Goal: Transaction & Acquisition: Purchase product/service

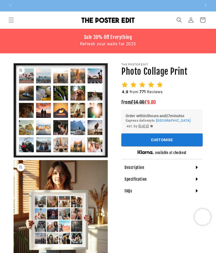
scroll to position [0, 186]
click at [189, 169] on div "Description" at bounding box center [163, 168] width 82 height 12
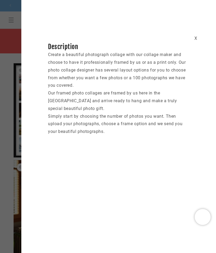
scroll to position [0, 372]
click at [196, 42] on div "X" at bounding box center [196, 39] width 3 height 8
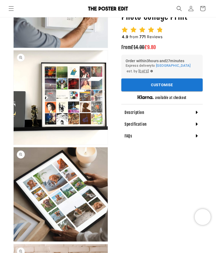
click at [14, 242] on button "Open media 6 in modal" at bounding box center [14, 242] width 0 height 0
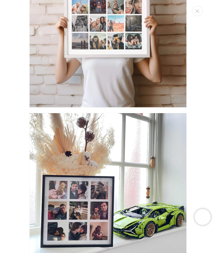
scroll to position [1033, 0]
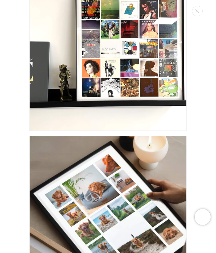
click at [199, 10] on icon "Close" at bounding box center [198, 10] width 4 height 3
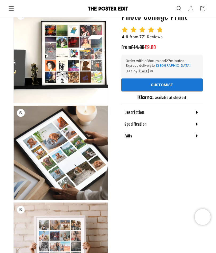
scroll to position [449, 0]
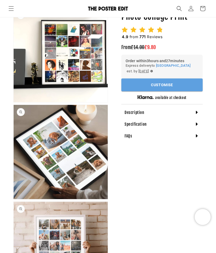
click at [174, 86] on button "Customise" at bounding box center [163, 85] width 82 height 13
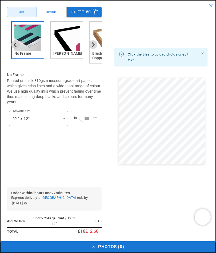
scroll to position [0, 372]
click at [65, 36] on img "2 of 6" at bounding box center [66, 38] width 27 height 27
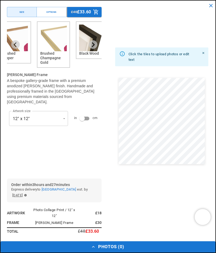
scroll to position [0, 0]
click at [55, 40] on img "4 of 6" at bounding box center [53, 38] width 27 height 27
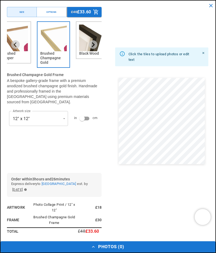
scroll to position [0, 186]
click at [90, 38] on img "5 of 6" at bounding box center [92, 38] width 27 height 27
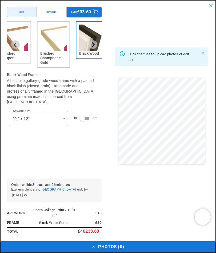
click at [51, 41] on img "4 of 6" at bounding box center [53, 38] width 27 height 27
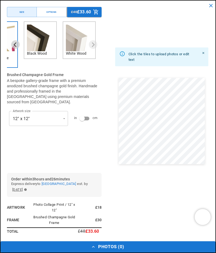
scroll to position [0, 372]
click at [76, 39] on img "6 of 6" at bounding box center [79, 38] width 27 height 27
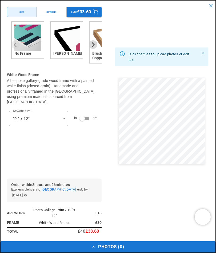
click at [25, 35] on img "1 of 6" at bounding box center [27, 38] width 27 height 27
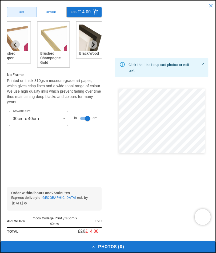
scroll to position [0, 0]
click at [52, 41] on img "4 of 6" at bounding box center [53, 38] width 27 height 27
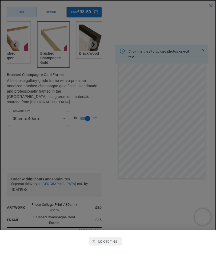
click at [107, 242] on div "button" at bounding box center [106, 241] width 34 height 9
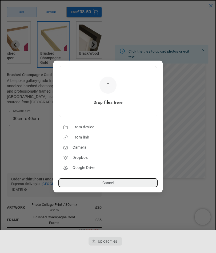
scroll to position [0, 372]
click at [80, 150] on div "Camera" at bounding box center [114, 148] width 82 height 9
click at [91, 130] on div "From device" at bounding box center [114, 127] width 82 height 9
click at [114, 185] on button "Cancel" at bounding box center [108, 183] width 99 height 9
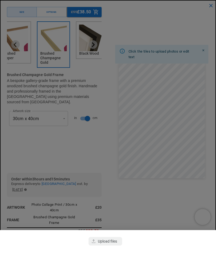
scroll to position [0, 0]
click at [169, 117] on div at bounding box center [108, 126] width 216 height 253
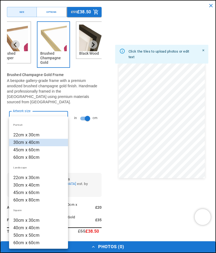
scroll to position [0, 186]
click at [31, 150] on li "45cm x 60cm" at bounding box center [38, 149] width 59 height 7
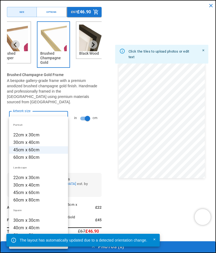
scroll to position [0, 372]
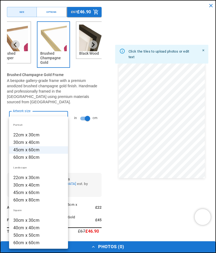
click at [22, 193] on li "45cm x 60cm" at bounding box center [38, 192] width 59 height 7
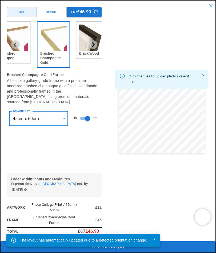
scroll to position [0, 186]
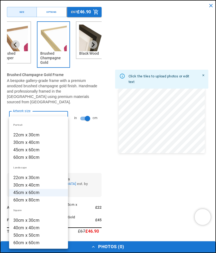
scroll to position [0, 372]
click at [22, 227] on li "40cm x 40cm" at bounding box center [38, 227] width 59 height 7
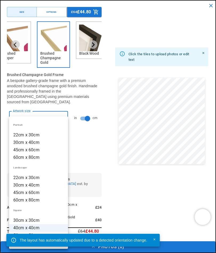
scroll to position [509, 0]
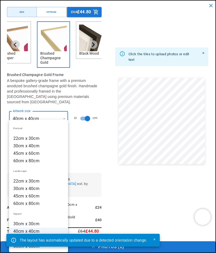
click at [30, 243] on li "50cm x 50cm" at bounding box center [38, 238] width 59 height 7
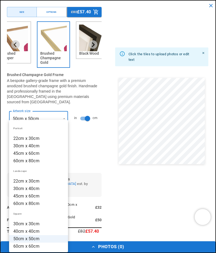
scroll to position [0, 186]
click at [23, 188] on li "30cm x 40cm" at bounding box center [38, 188] width 59 height 7
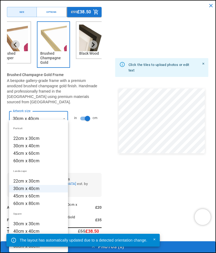
scroll to position [0, 372]
click at [20, 196] on li "45cm x 60cm" at bounding box center [38, 196] width 59 height 7
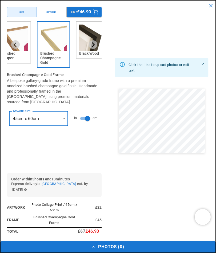
scroll to position [0, 0]
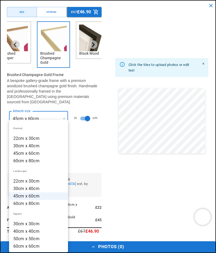
click at [25, 151] on li "45cm x 60cm" at bounding box center [38, 153] width 59 height 7
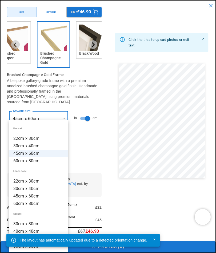
click at [21, 161] on li "60cm x 80cm" at bounding box center [38, 160] width 59 height 7
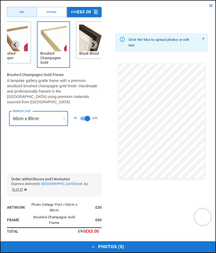
scroll to position [0, 372]
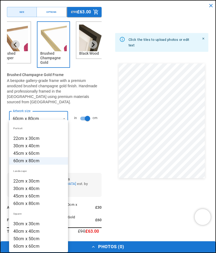
click at [21, 144] on li "30cm x 40cm" at bounding box center [38, 145] width 59 height 7
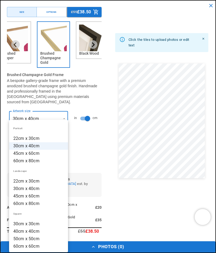
click at [21, 138] on li "22cm x 30cm" at bounding box center [38, 138] width 59 height 7
type input "**********"
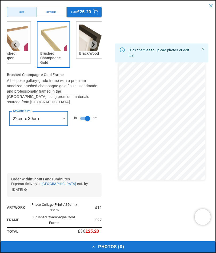
scroll to position [0, 186]
click at [47, 12] on div "Options" at bounding box center [52, 12] width 10 height 4
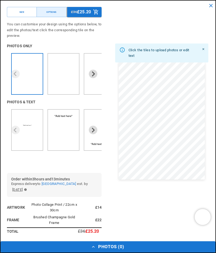
scroll to position [0, 372]
click at [92, 75] on icon "Next slide" at bounding box center [93, 73] width 5 height 5
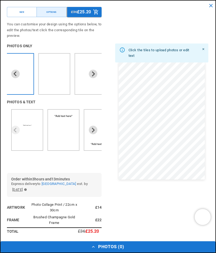
click at [92, 75] on icon "Next slide" at bounding box center [93, 73] width 5 height 5
click at [91, 74] on icon "Next slide" at bounding box center [93, 73] width 5 height 5
click at [90, 75] on button "Next slide" at bounding box center [93, 74] width 9 height 9
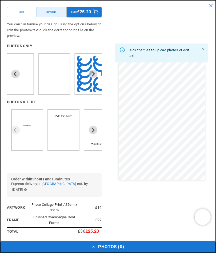
scroll to position [0, 186]
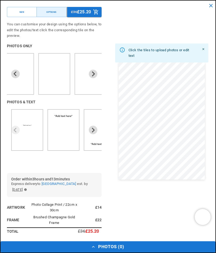
click at [92, 72] on icon "Next slide" at bounding box center [93, 74] width 3 height 5
click at [54, 77] on ul "7 of 9" at bounding box center [54, 74] width 27 height 36
click at [90, 74] on button "Next slide" at bounding box center [93, 74] width 9 height 9
click at [93, 73] on icon "Next slide" at bounding box center [93, 74] width 3 height 5
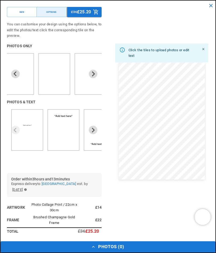
scroll to position [0, 186]
click at [92, 73] on icon "Next slide" at bounding box center [93, 73] width 5 height 5
click at [90, 72] on button "Next slide" at bounding box center [93, 74] width 9 height 9
click at [91, 71] on icon "Next slide" at bounding box center [93, 73] width 5 height 5
click at [92, 72] on icon "Next slide" at bounding box center [93, 74] width 3 height 5
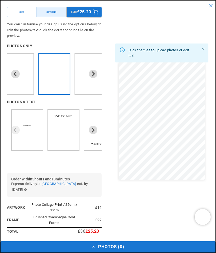
click at [93, 73] on icon "Next slide" at bounding box center [93, 73] width 5 height 5
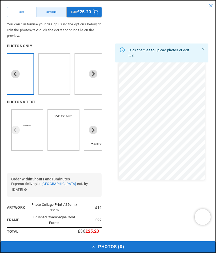
click at [56, 75] on img "8 of 9" at bounding box center [54, 80] width 13 height 11
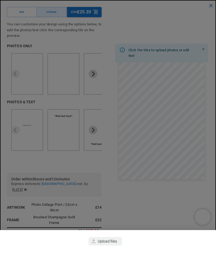
scroll to position [0, 0]
click at [106, 242] on div "button" at bounding box center [106, 241] width 34 height 9
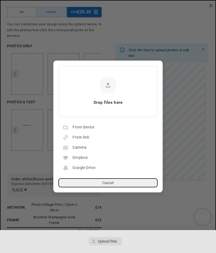
scroll to position [0, 186]
click at [87, 126] on div "From device" at bounding box center [114, 127] width 82 height 9
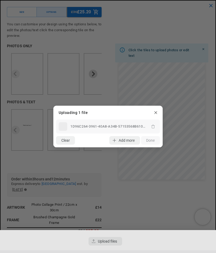
scroll to position [0, 0]
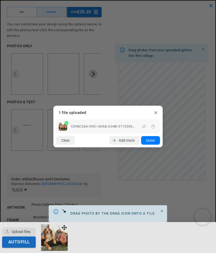
click at [151, 141] on button "Done" at bounding box center [150, 140] width 19 height 9
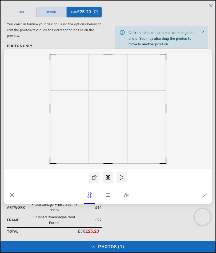
scroll to position [0, 186]
click at [203, 198] on icon at bounding box center [204, 195] width 5 height 5
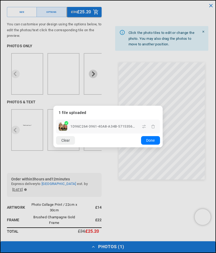
scroll to position [0, 372]
click at [152, 145] on button "Done" at bounding box center [150, 140] width 19 height 9
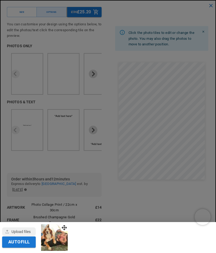
click at [19, 236] on div "button" at bounding box center [19, 232] width 34 height 9
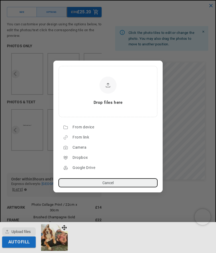
scroll to position [0, 0]
click at [90, 132] on div "From device" at bounding box center [114, 127] width 82 height 9
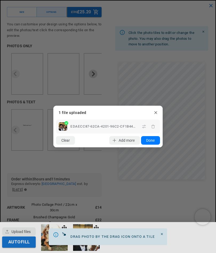
click at [91, 148] on dialog "Drop files here From device From link Camera Dropbox Google Drive Cancel Powere…" at bounding box center [108, 127] width 110 height 42
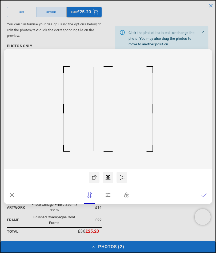
click at [203, 198] on icon at bounding box center [204, 195] width 5 height 5
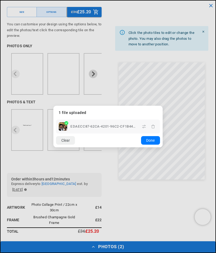
scroll to position [0, 186]
click at [148, 145] on button "Done" at bounding box center [150, 140] width 19 height 9
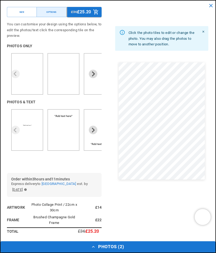
click at [94, 75] on icon "Next slide" at bounding box center [93, 73] width 5 height 5
click at [95, 71] on icon "Next slide" at bounding box center [93, 73] width 5 height 5
click at [91, 77] on button "Next slide" at bounding box center [93, 74] width 9 height 9
click at [93, 76] on icon "Next slide" at bounding box center [93, 73] width 5 height 5
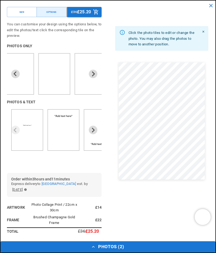
click at [92, 76] on icon "Next slide" at bounding box center [93, 73] width 5 height 5
click at [95, 76] on icon "Next slide" at bounding box center [93, 73] width 5 height 5
click at [93, 74] on icon "Next slide" at bounding box center [93, 73] width 5 height 5
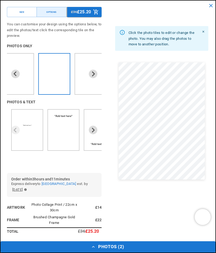
click at [91, 76] on button "Next slide" at bounding box center [93, 74] width 9 height 9
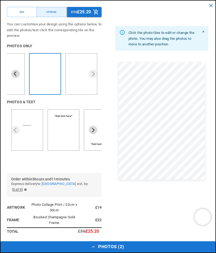
click at [16, 73] on icon "Previous slide" at bounding box center [15, 73] width 5 height 5
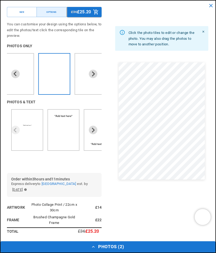
click at [15, 74] on icon "Previous slide" at bounding box center [15, 74] width 3 height 5
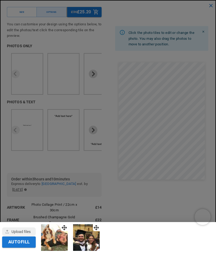
scroll to position [0, 0]
click at [18, 236] on div "button" at bounding box center [19, 232] width 34 height 9
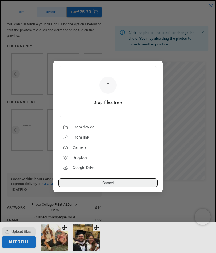
click at [90, 132] on div "From device" at bounding box center [114, 127] width 82 height 9
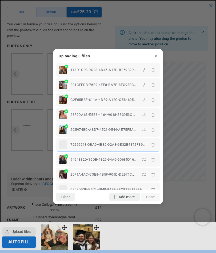
scroll to position [0, 186]
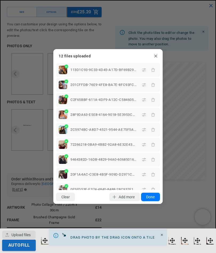
click at [151, 202] on button "Done" at bounding box center [150, 197] width 19 height 9
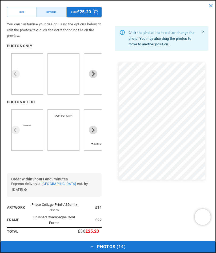
scroll to position [0, 372]
click at [94, 250] on icon "button" at bounding box center [92, 247] width 5 height 5
click at [101, 253] on button "Photos ( 14 )" at bounding box center [108, 247] width 215 height 11
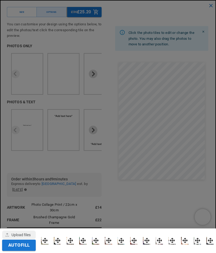
click at [207, 245] on img at bounding box center [210, 240] width 7 height 7
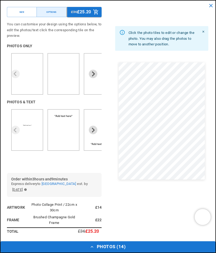
click at [177, 253] on button "Photos ( 14 )" at bounding box center [108, 247] width 215 height 11
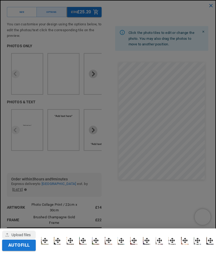
scroll to position [0, 0]
click at [25, 251] on button "Autofill" at bounding box center [19, 245] width 34 height 11
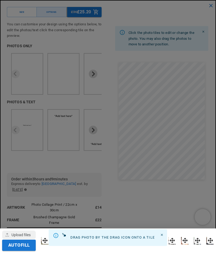
click at [135, 122] on div at bounding box center [108, 126] width 216 height 253
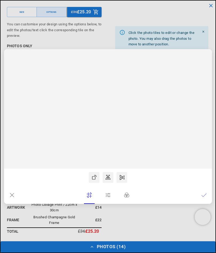
scroll to position [0, 186]
click at [108, 198] on icon at bounding box center [108, 195] width 5 height 5
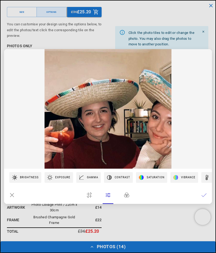
scroll to position [0, 0]
click at [123, 180] on div "Contrast" at bounding box center [124, 177] width 18 height 5
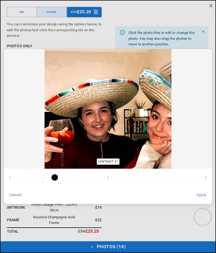
click at [199, 199] on div "Apply" at bounding box center [202, 195] width 10 height 7
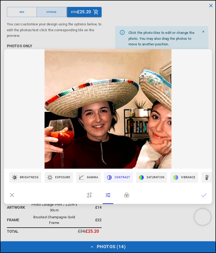
scroll to position [0, 186]
click at [27, 183] on lr-editor-operation-control "Brightness" at bounding box center [25, 177] width 32 height 11
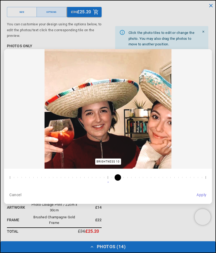
scroll to position [0, 0]
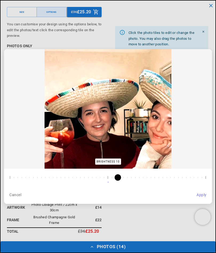
click at [122, 183] on input "range" at bounding box center [108, 178] width 200 height 10
click at [16, 199] on div "Cancel" at bounding box center [15, 195] width 12 height 7
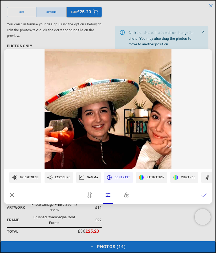
click at [92, 183] on lr-editor-operation-control "Gamma" at bounding box center [88, 177] width 25 height 11
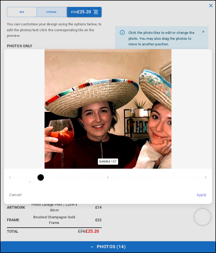
scroll to position [0, 0]
type input "***"
click at [199, 199] on div "Apply" at bounding box center [202, 195] width 10 height 7
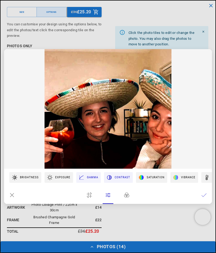
scroll to position [0, 186]
click at [110, 198] on icon at bounding box center [108, 195] width 5 height 5
click at [91, 198] on icon at bounding box center [89, 195] width 5 height 5
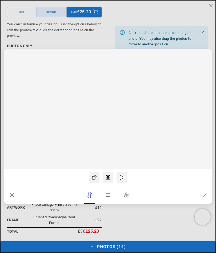
scroll to position [0, 372]
click at [108, 71] on rect at bounding box center [108, 109] width 208 height 120
click at [106, 117] on rect at bounding box center [108, 109] width 17 height 16
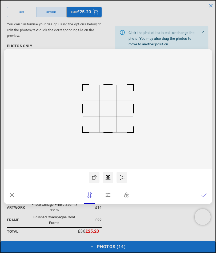
click at [119, 70] on rect at bounding box center [108, 109] width 208 height 120
click at [114, 86] on rect at bounding box center [108, 109] width 208 height 120
click at [179, 132] on rect at bounding box center [108, 109] width 208 height 120
click at [205, 198] on icon at bounding box center [204, 195] width 5 height 5
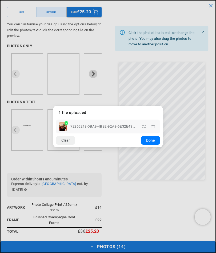
scroll to position [0, 372]
click at [150, 145] on button "Done" at bounding box center [150, 140] width 19 height 9
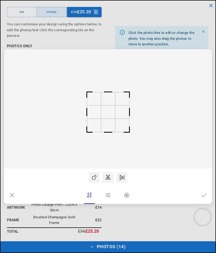
scroll to position [0, 0]
click at [202, 201] on lr-icon at bounding box center [204, 195] width 5 height 11
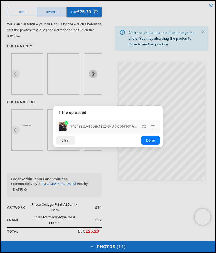
click at [146, 145] on button "Done" at bounding box center [150, 140] width 19 height 9
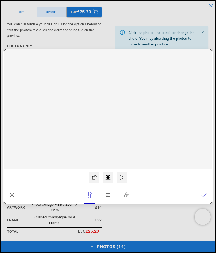
scroll to position [0, 372]
click at [122, 125] on rect at bounding box center [108, 109] width 208 height 120
click at [204, 197] on icon at bounding box center [204, 195] width 5 height 3
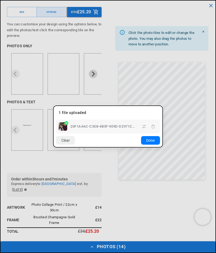
scroll to position [0, 0]
click at [149, 145] on button "Done" at bounding box center [150, 140] width 19 height 9
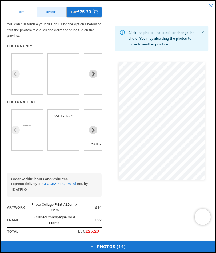
scroll to position [0, 372]
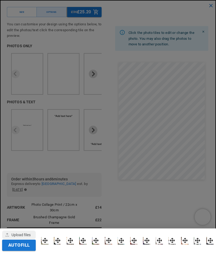
click at [22, 239] on div "button" at bounding box center [19, 235] width 34 height 9
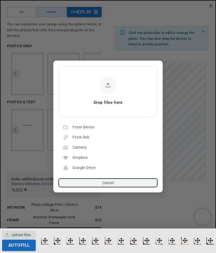
scroll to position [0, 0]
click at [87, 132] on div "From device" at bounding box center [114, 127] width 82 height 9
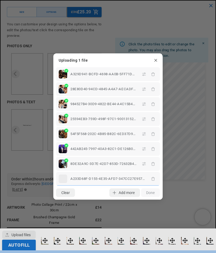
scroll to position [0, 186]
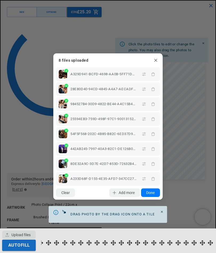
click at [151, 192] on button "Done" at bounding box center [150, 193] width 19 height 9
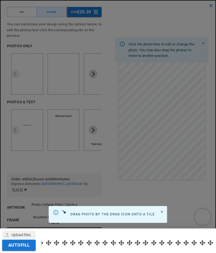
scroll to position [0, 0]
click at [161, 211] on icon "Close" at bounding box center [162, 211] width 3 height 3
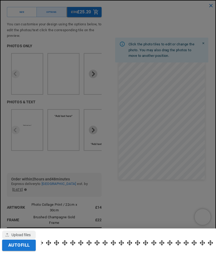
click at [158, 241] on div at bounding box center [154, 243] width 7 height 7
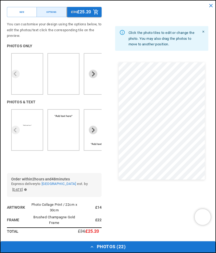
scroll to position [605, 0]
click at [104, 253] on button "Photos ( 22 )" at bounding box center [108, 247] width 215 height 11
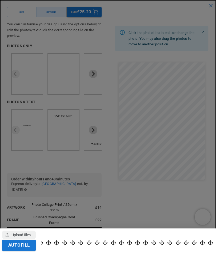
scroll to position [0, 186]
click at [18, 251] on button "Autofill" at bounding box center [19, 245] width 34 height 11
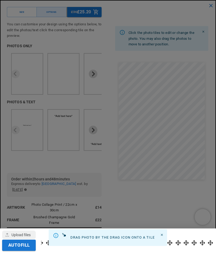
scroll to position [0, 372]
click at [163, 235] on icon "Close" at bounding box center [162, 235] width 3 height 3
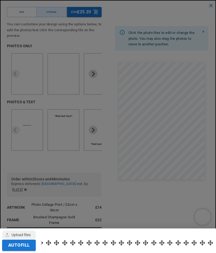
scroll to position [0, 0]
click at [167, 226] on div at bounding box center [108, 126] width 216 height 253
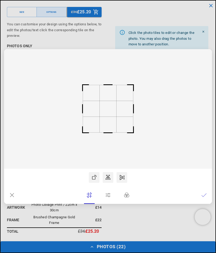
scroll to position [0, 186]
click at [199, 49] on dialog "Drop files here From device From link Camera Dropbox Google Drive Cancel Powere…" at bounding box center [108, 126] width 208 height 155
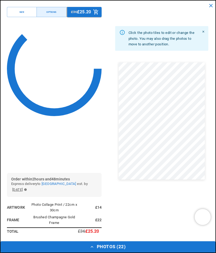
scroll to position [0, 0]
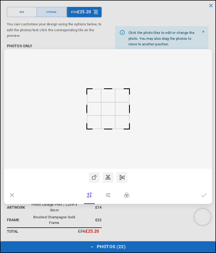
click at [109, 115] on rect at bounding box center [108, 108] width 14 height 13
click at [155, 204] on dialog "Drop files here From device From link Camera Dropbox Google Drive Cancel Powere…" at bounding box center [108, 126] width 208 height 155
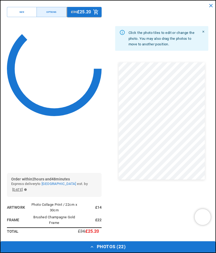
click at [202, 205] on div "Click the photo tiles to edit or change the photo. You may also drag the photos…" at bounding box center [162, 121] width 95 height 228
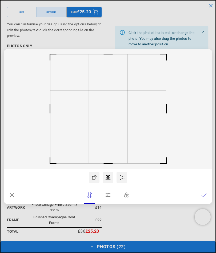
scroll to position [0, 0]
click at [143, 154] on rect at bounding box center [108, 109] width 208 height 120
click at [204, 197] on icon at bounding box center [204, 195] width 5 height 3
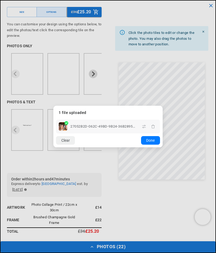
scroll to position [0, 186]
click at [163, 148] on dialog "Drop files here From device From link Camera Dropbox Google Drive Cancel Powere…" at bounding box center [108, 127] width 110 height 42
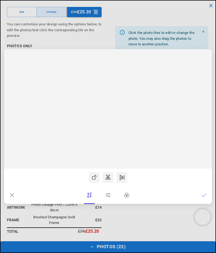
scroll to position [0, 0]
click at [110, 128] on rect at bounding box center [108, 109] width 40 height 38
click at [108, 125] on rect at bounding box center [108, 109] width 208 height 120
click at [111, 201] on lr-btn-ui at bounding box center [108, 195] width 11 height 11
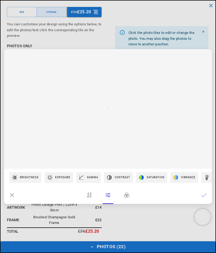
scroll to position [0, 0]
click at [12, 198] on icon at bounding box center [11, 195] width 5 height 5
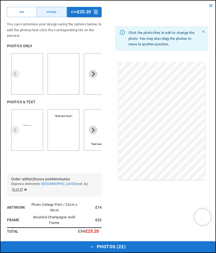
click at [108, 136] on dialog "Drop files here From device From link Camera Dropbox Google Drive Cancel Powere…" at bounding box center [108, 132] width 0 height 9
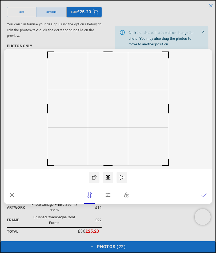
click at [108, 198] on icon at bounding box center [108, 195] width 5 height 5
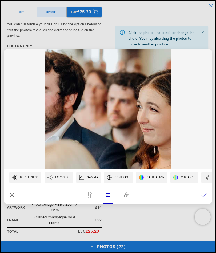
scroll to position [0, 372]
click at [110, 197] on icon at bounding box center [108, 195] width 5 height 4
click at [107, 198] on icon at bounding box center [108, 195] width 5 height 5
click at [138, 138] on img at bounding box center [108, 109] width 208 height 120
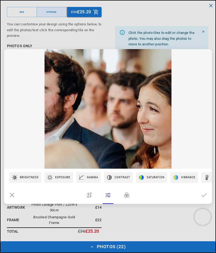
click at [134, 136] on img at bounding box center [108, 109] width 208 height 120
click at [144, 144] on img at bounding box center [108, 109] width 208 height 120
click at [90, 198] on icon at bounding box center [89, 195] width 5 height 5
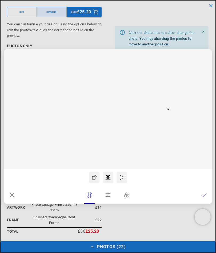
scroll to position [0, 186]
click at [94, 201] on lr-btn-ui at bounding box center [89, 195] width 11 height 11
click at [91, 198] on icon at bounding box center [89, 195] width 5 height 5
click at [111, 201] on lr-btn-ui at bounding box center [108, 195] width 11 height 11
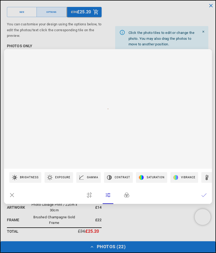
click at [90, 198] on icon at bounding box center [89, 195] width 5 height 5
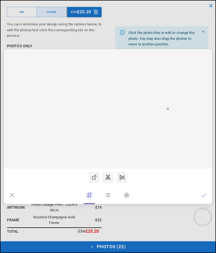
click at [119, 132] on rect at bounding box center [108, 109] width 208 height 120
click at [121, 128] on rect at bounding box center [108, 109] width 208 height 120
click at [91, 198] on icon at bounding box center [89, 195] width 5 height 5
click at [204, 198] on icon at bounding box center [204, 195] width 5 height 5
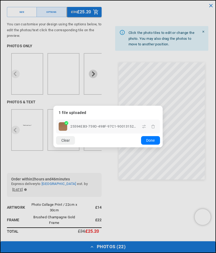
scroll to position [0, 0]
click at [163, 148] on dialog "Drop files here From device From link Camera Dropbox Google Drive Cancel Powere…" at bounding box center [108, 127] width 110 height 42
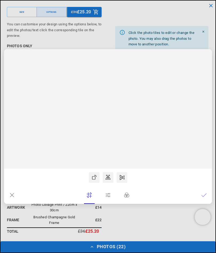
scroll to position [0, 186]
click at [89, 198] on icon at bounding box center [89, 195] width 5 height 5
click at [109, 59] on rect at bounding box center [108, 52] width 13 height 13
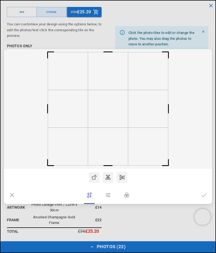
click at [205, 198] on icon at bounding box center [204, 195] width 5 height 5
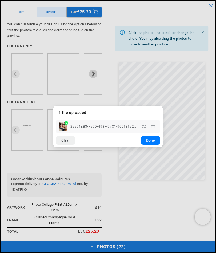
click at [67, 145] on button "Clear" at bounding box center [65, 140] width 19 height 9
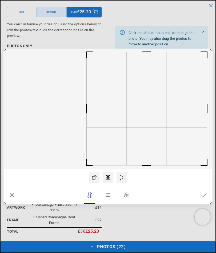
click at [203, 198] on icon at bounding box center [204, 195] width 5 height 5
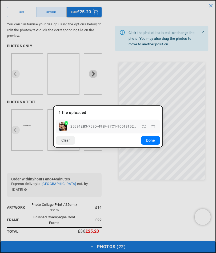
scroll to position [0, 372]
click at [147, 145] on button "Done" at bounding box center [150, 140] width 19 height 9
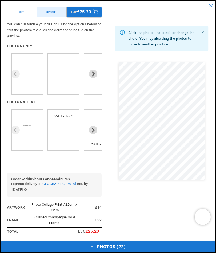
scroll to position [0, 0]
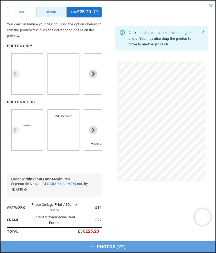
click at [92, 250] on icon "button" at bounding box center [92, 247] width 5 height 5
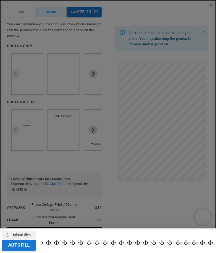
scroll to position [0, 186]
click at [165, 219] on div at bounding box center [108, 126] width 216 height 253
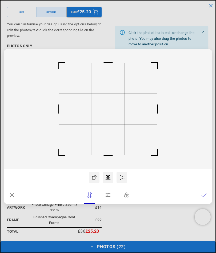
click at [212, 49] on dialog "Drop files here From device From link Camera Dropbox Google Drive Cancel Powere…" at bounding box center [108, 126] width 208 height 155
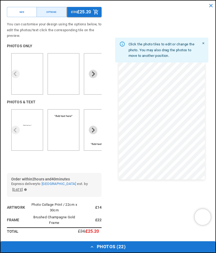
scroll to position [464, 0]
click at [55, 9] on button "Options" at bounding box center [52, 12] width 30 height 10
click at [204, 44] on icon "Close" at bounding box center [203, 43] width 3 height 3
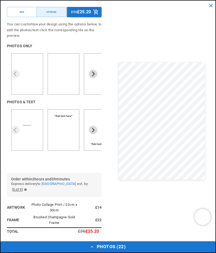
scroll to position [0, 372]
click at [152, 221] on div at bounding box center [162, 121] width 95 height 228
click at [91, 250] on icon "button" at bounding box center [92, 247] width 5 height 5
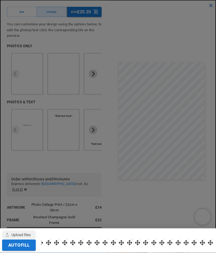
scroll to position [727, 0]
click at [184, 204] on div at bounding box center [108, 126] width 216 height 253
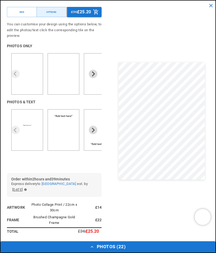
click at [173, 48] on div at bounding box center [162, 121] width 95 height 228
click at [56, 14] on button "Options" at bounding box center [52, 12] width 30 height 10
click at [84, 11] on p "£25.20" at bounding box center [84, 12] width 14 height 4
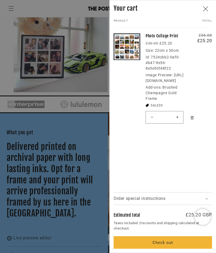
scroll to position [0, 186]
click at [4, 128] on div at bounding box center [108, 126] width 216 height 253
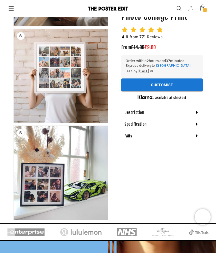
scroll to position [634, 0]
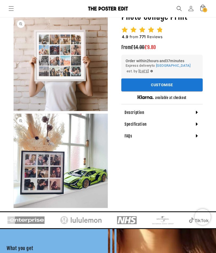
click at [198, 7] on icon at bounding box center [203, 9] width 12 height 12
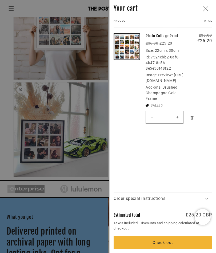
scroll to position [0, 186]
click at [166, 75] on dt "Image Preview:" at bounding box center [159, 75] width 27 height 4
click at [168, 76] on dt "Image Preview:" at bounding box center [159, 75] width 27 height 4
click at [204, 12] on button "Close" at bounding box center [209, 9] width 12 height 12
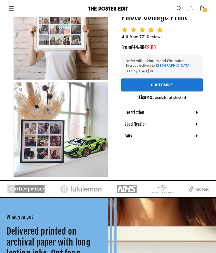
scroll to position [0, 372]
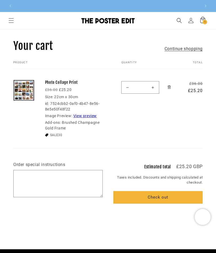
scroll to position [0, 186]
click at [83, 117] on link "View preview" at bounding box center [85, 116] width 24 height 4
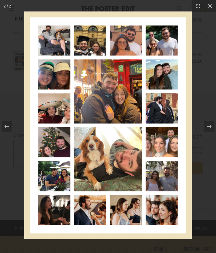
scroll to position [0, 372]
click at [209, 130] on div at bounding box center [209, 126] width 11 height 11
click at [209, 129] on icon at bounding box center [209, 126] width 5 height 5
click at [213, 8] on icon at bounding box center [210, 5] width 5 height 5
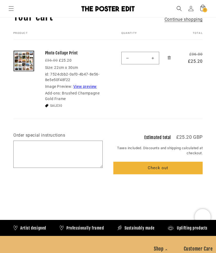
scroll to position [0, 186]
click at [89, 95] on dd "Brushed Champagne Gold Frame" at bounding box center [72, 96] width 55 height 10
click at [89, 96] on div "Add-ons: Brushed Champagne Gold Frame" at bounding box center [76, 96] width 63 height 11
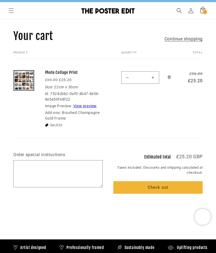
scroll to position [10, 0]
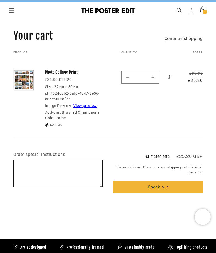
click at [58, 170] on textarea "Order special instructions" at bounding box center [58, 173] width 89 height 27
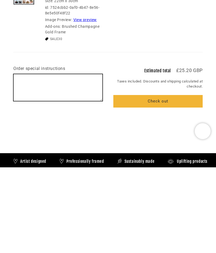
scroll to position [0, 186]
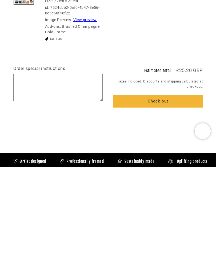
click at [87, 104] on link "View preview" at bounding box center [85, 106] width 24 height 4
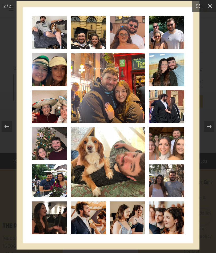
scroll to position [0, 0]
click at [209, 7] on icon at bounding box center [210, 5] width 5 height 5
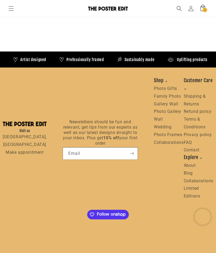
scroll to position [198, 0]
click at [192, 153] on link "Contact" at bounding box center [192, 150] width 16 height 5
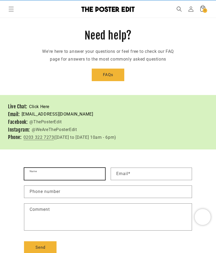
click at [77, 175] on input "Name" at bounding box center [64, 174] width 81 height 12
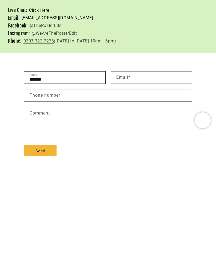
scroll to position [0, 186]
type input "**********"
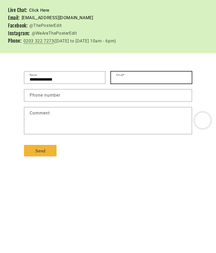
click at [157, 168] on input "Email *" at bounding box center [151, 174] width 81 height 12
type input "**********"
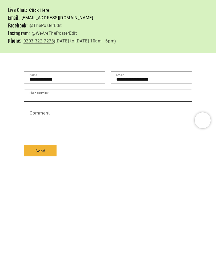
click at [92, 186] on input "Phone number" at bounding box center [108, 192] width 168 height 12
type input "**********"
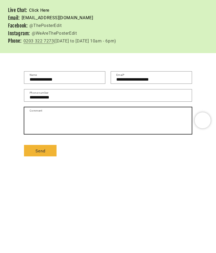
click at [91, 204] on textarea "Comment" at bounding box center [108, 217] width 168 height 27
type textarea "**********"
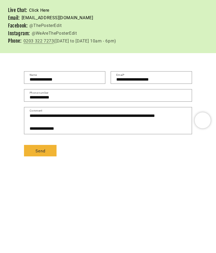
click at [38, 242] on button "Send" at bounding box center [40, 248] width 33 height 13
click at [204, 158] on div "**********" at bounding box center [108, 211] width 216 height 106
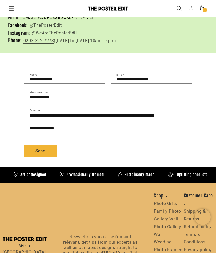
scroll to position [0, 0]
click at [74, 97] on input "**********" at bounding box center [108, 95] width 168 height 12
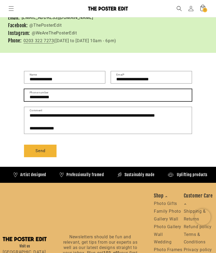
scroll to position [108, 0]
type input "*"
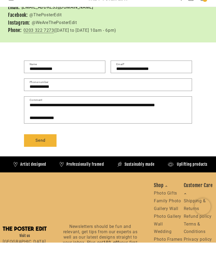
click at [41, 145] on button "Send" at bounding box center [40, 151] width 33 height 13
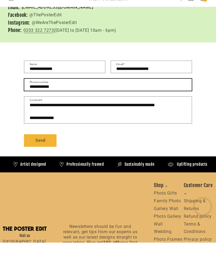
scroll to position [0, 372]
type input "*"
type input "**********"
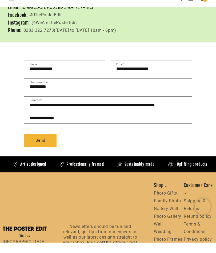
click at [46, 145] on button "Send" at bounding box center [40, 151] width 33 height 13
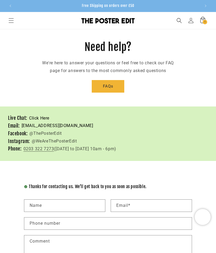
click at [200, 23] on icon at bounding box center [203, 21] width 12 height 12
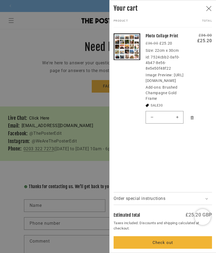
scroll to position [0, 372]
click at [199, 200] on summary "Order special instructions" at bounding box center [163, 199] width 99 height 12
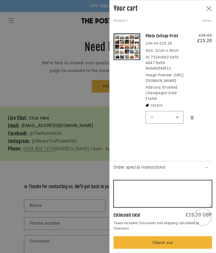
click at [171, 190] on textarea "Order special instructions" at bounding box center [163, 194] width 98 height 27
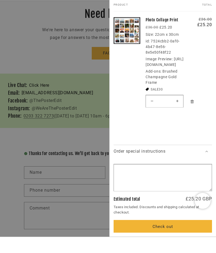
click at [191, 120] on icon "Remove Photo Collage Print / Brushed Champagne Gold Frame" at bounding box center [193, 118] width 4 height 4
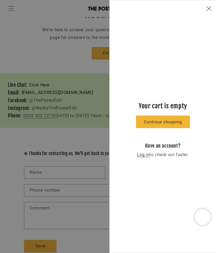
click at [162, 123] on link "Continue shopping" at bounding box center [163, 122] width 54 height 13
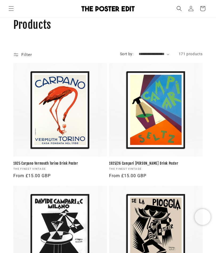
scroll to position [0, 186]
click at [13, 10] on icon "Menu" at bounding box center [11, 8] width 5 height 5
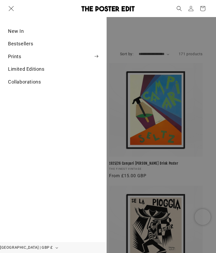
click at [13, 7] on icon "Menu" at bounding box center [11, 8] width 5 height 5
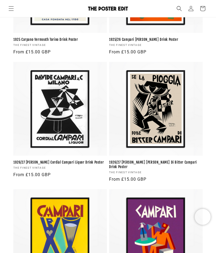
scroll to position [0, 0]
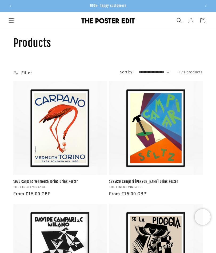
click at [177, 22] on icon "Search" at bounding box center [179, 20] width 5 height 5
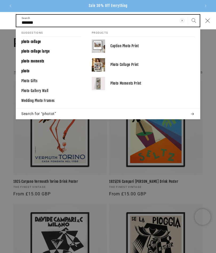
type input "******"
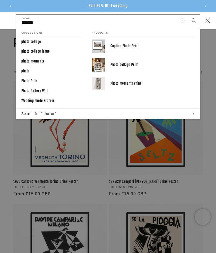
click at [30, 41] on span "photo collage" at bounding box center [31, 42] width 20 height 4
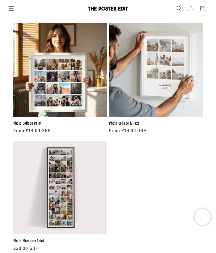
scroll to position [0, 186]
click at [35, 121] on link "Photo Collage Print" at bounding box center [60, 123] width 94 height 5
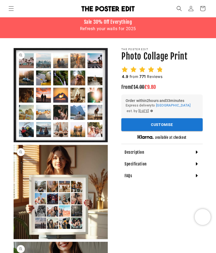
scroll to position [0, 186]
click at [161, 124] on button "Customise" at bounding box center [163, 124] width 82 height 13
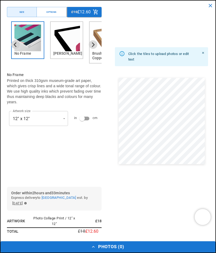
scroll to position [0, 372]
click at [68, 38] on img "2 of 6" at bounding box center [66, 38] width 27 height 27
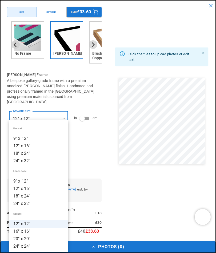
scroll to position [0, 0]
click at [16, 194] on li "18" x 24"" at bounding box center [38, 196] width 59 height 7
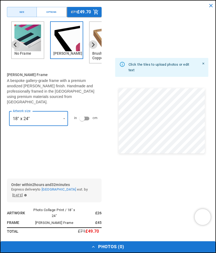
scroll to position [0, 372]
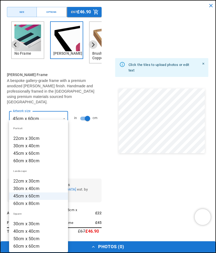
scroll to position [0, 0]
click at [24, 152] on li "45cm x 60cm" at bounding box center [38, 153] width 59 height 7
type input "**********"
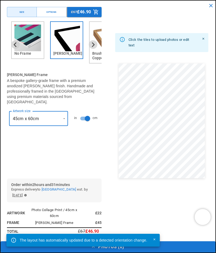
scroll to position [0, 186]
click at [56, 11] on div "Options" at bounding box center [52, 12] width 10 height 4
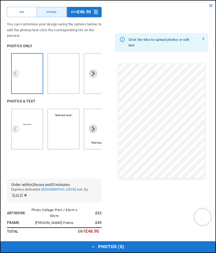
scroll to position [0, 372]
click at [95, 74] on icon "Next slide" at bounding box center [93, 73] width 5 height 5
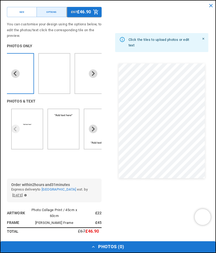
click at [92, 73] on icon "Next slide" at bounding box center [93, 73] width 5 height 5
click at [94, 77] on button "Next slide" at bounding box center [93, 73] width 9 height 9
click at [95, 75] on icon "Next slide" at bounding box center [93, 73] width 5 height 5
click at [96, 76] on button "Next slide" at bounding box center [93, 73] width 9 height 9
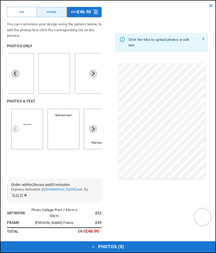
click at [94, 75] on icon "Next slide" at bounding box center [93, 73] width 5 height 5
click at [55, 72] on ul "7 of 9" at bounding box center [54, 74] width 27 height 36
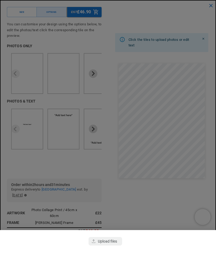
click at [103, 246] on div "button" at bounding box center [106, 241] width 34 height 9
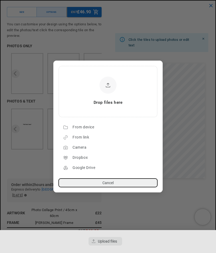
scroll to position [0, 372]
click at [85, 132] on div "From device" at bounding box center [114, 127] width 82 height 9
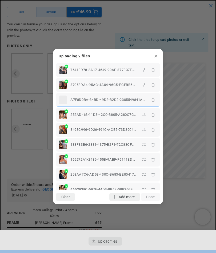
scroll to position [0, 0]
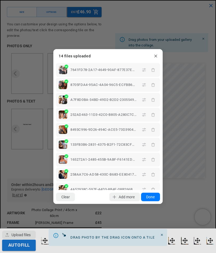
click at [150, 202] on button "Done" at bounding box center [150, 197] width 19 height 9
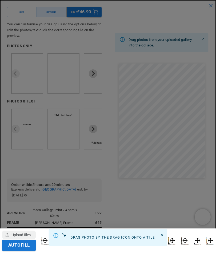
click at [18, 251] on button "Autofill" at bounding box center [19, 245] width 34 height 11
click at [190, 31] on div at bounding box center [108, 126] width 216 height 253
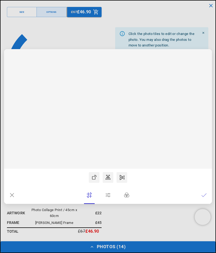
scroll to position [0, 186]
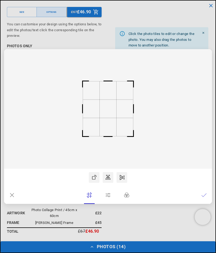
click at [114, 118] on rect at bounding box center [108, 109] width 17 height 18
click at [109, 118] on rect at bounding box center [108, 109] width 17 height 18
click at [204, 198] on icon at bounding box center [204, 195] width 5 height 5
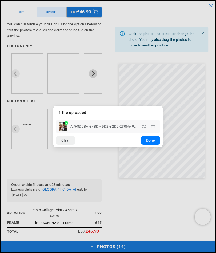
scroll to position [0, 0]
click at [149, 145] on button "Done" at bounding box center [150, 140] width 19 height 9
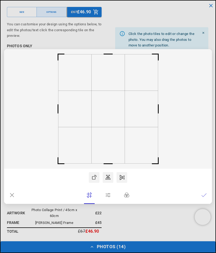
scroll to position [0, 372]
click at [88, 198] on icon at bounding box center [89, 195] width 5 height 5
click at [110, 198] on icon at bounding box center [108, 195] width 5 height 5
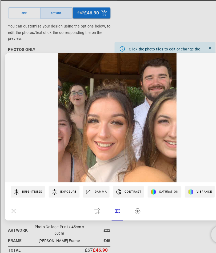
scroll to position [0, 186]
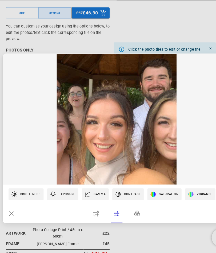
click at [127, 119] on img at bounding box center [108, 109] width 208 height 120
click at [87, 196] on icon at bounding box center [89, 195] width 5 height 5
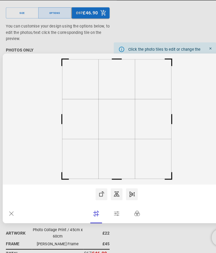
scroll to position [0, 372]
click at [146, 108] on rect at bounding box center [108, 109] width 208 height 120
click at [159, 109] on rect at bounding box center [158, 109] width 13 height 13
click at [130, 119] on rect at bounding box center [108, 109] width 208 height 120
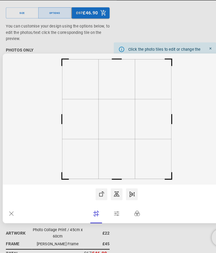
click at [193, 49] on dialog "Drop files here From device From link Camera Dropbox Google Drive Cancel Powere…" at bounding box center [108, 126] width 208 height 155
click at [92, 176] on icon at bounding box center [94, 177] width 5 height 5
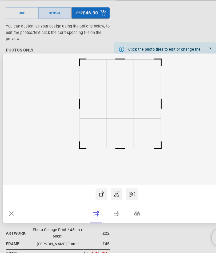
scroll to position [0, 186]
click at [13, 196] on icon at bounding box center [11, 195] width 5 height 5
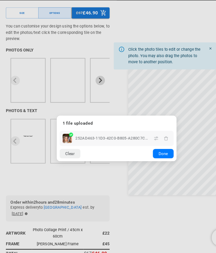
click at [66, 141] on button "Clear" at bounding box center [65, 140] width 19 height 9
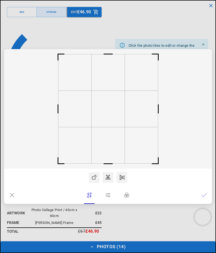
scroll to position [0, 372]
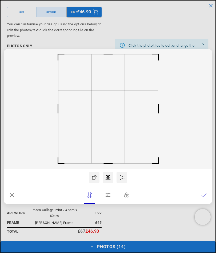
click at [129, 197] on icon at bounding box center [127, 195] width 5 height 5
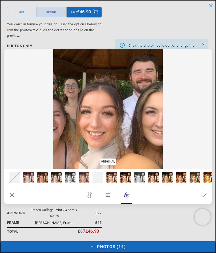
scroll to position [0, 0]
click at [109, 196] on icon at bounding box center [108, 195] width 5 height 5
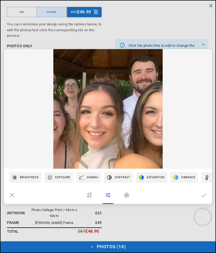
scroll to position [0, 186]
click at [88, 195] on icon at bounding box center [89, 195] width 5 height 5
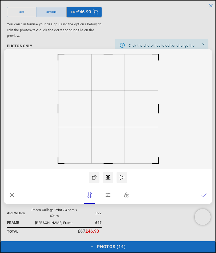
scroll to position [0, 372]
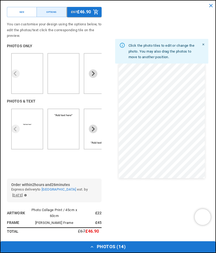
click at [108, 128] on dialog "Drop files here From device From link Camera Dropbox Google Drive Cancel Powere…" at bounding box center [108, 132] width 0 height 9
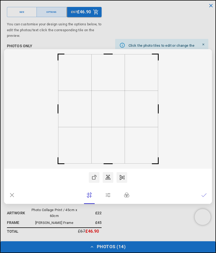
scroll to position [0, 186]
click at [117, 123] on rect at bounding box center [108, 109] width 33 height 36
click at [171, 117] on rect at bounding box center [108, 109] width 208 height 120
click at [171, 123] on rect at bounding box center [108, 109] width 208 height 120
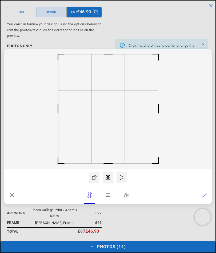
click at [148, 118] on rect at bounding box center [108, 109] width 208 height 120
click at [205, 196] on icon at bounding box center [204, 195] width 5 height 5
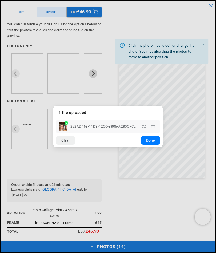
scroll to position [0, 186]
click at [65, 143] on button "Clear" at bounding box center [65, 140] width 19 height 9
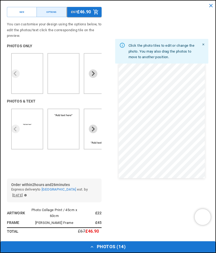
scroll to position [0, 372]
click at [91, 251] on button "Photos ( 14 )" at bounding box center [108, 247] width 215 height 11
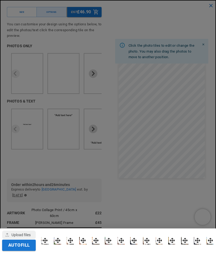
click at [19, 232] on div "button" at bounding box center [19, 235] width 34 height 9
click at [108, 245] on dialog "Drop files here From device From link Camera Dropbox Google Drive Cancel Powere…" at bounding box center [108, 249] width 0 height 9
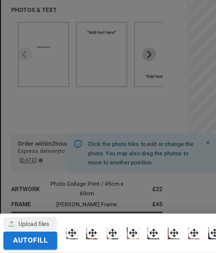
scroll to position [0, 0]
click at [25, 231] on div "button" at bounding box center [19, 235] width 34 height 9
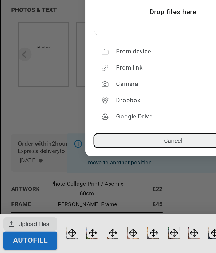
click at [89, 123] on div "From device" at bounding box center [114, 127] width 82 height 9
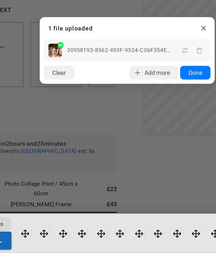
scroll to position [137, 0]
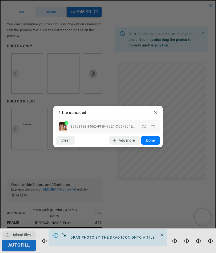
click at [152, 131] on lr-icon "button" at bounding box center [153, 126] width 9 height 9
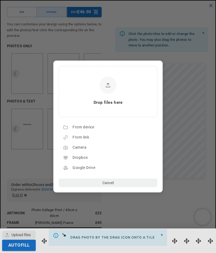
scroll to position [0, 186]
click at [130, 187] on button "Cancel" at bounding box center [108, 183] width 99 height 9
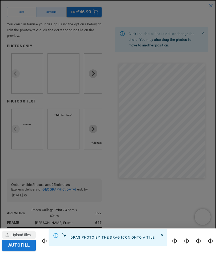
click at [129, 198] on div at bounding box center [108, 126] width 216 height 253
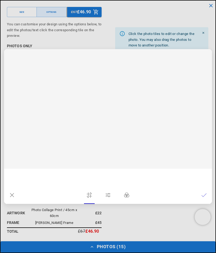
scroll to position [0, 372]
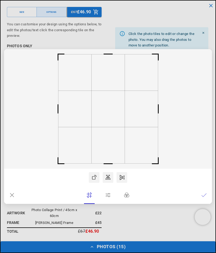
click at [90, 198] on icon at bounding box center [89, 195] width 5 height 5
click at [108, 198] on icon at bounding box center [108, 195] width 5 height 5
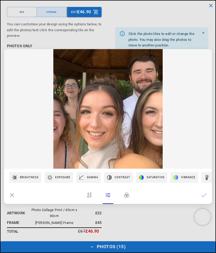
click at [12, 198] on icon at bounding box center [11, 195] width 5 height 5
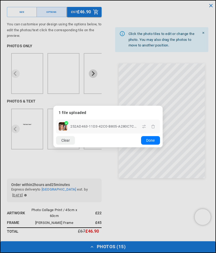
scroll to position [0, 186]
click at [67, 145] on button "Clear" at bounding box center [65, 140] width 19 height 9
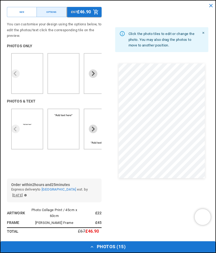
scroll to position [0, 372]
click at [94, 253] on button "Photos ( 15 )" at bounding box center [108, 247] width 215 height 11
click at [171, 253] on button "Photos ( 15 )" at bounding box center [108, 247] width 215 height 11
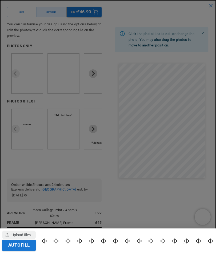
scroll to position [0, 186]
click at [130, 177] on div at bounding box center [108, 126] width 216 height 253
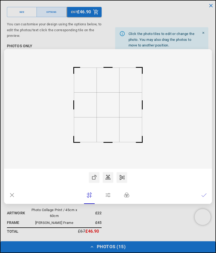
scroll to position [0, 0]
click at [113, 130] on rect at bounding box center [108, 109] width 208 height 120
click at [13, 201] on lr-icon at bounding box center [11, 195] width 5 height 11
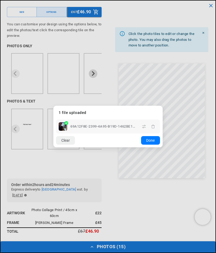
click at [68, 145] on button "Clear" at bounding box center [65, 140] width 19 height 9
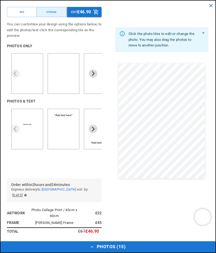
scroll to position [0, 186]
click at [203, 35] on icon "Close" at bounding box center [203, 32] width 3 height 3
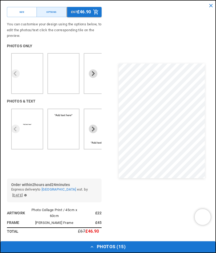
scroll to position [0, 372]
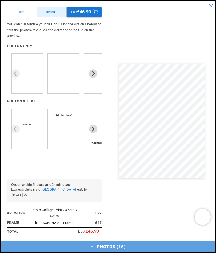
click at [105, 253] on button "Photos ( 15 )" at bounding box center [108, 247] width 215 height 11
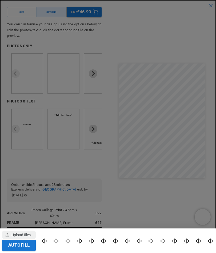
scroll to position [0, 0]
click at [13, 251] on button "Autofill" at bounding box center [19, 245] width 34 height 11
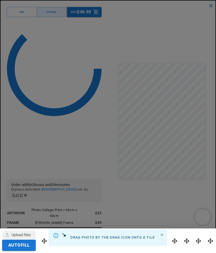
scroll to position [0, 186]
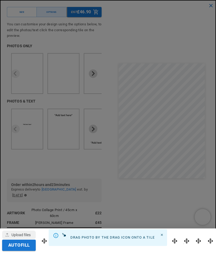
click at [206, 8] on div at bounding box center [108, 126] width 216 height 253
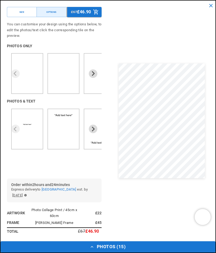
scroll to position [0, 372]
click at [208, 5] on icon "close" at bounding box center [211, 6] width 6 height 6
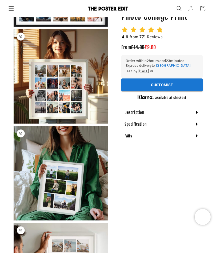
scroll to position [0, 0]
click at [166, 87] on button "Customise" at bounding box center [163, 85] width 82 height 13
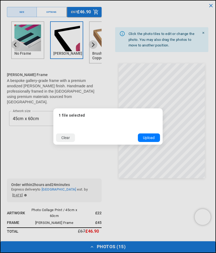
scroll to position [0, 186]
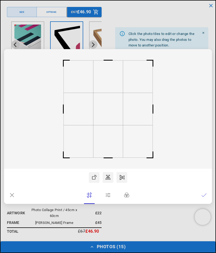
click at [10, 201] on lr-icon at bounding box center [11, 195] width 5 height 11
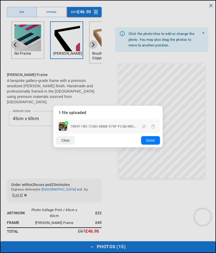
click at [60, 134] on div "7B9911B5-7CB0-4BBB-979F-FCBA98DBB0DF.jpeg" at bounding box center [108, 127] width 104 height 14
click at [154, 129] on icon "button" at bounding box center [153, 127] width 4 height 4
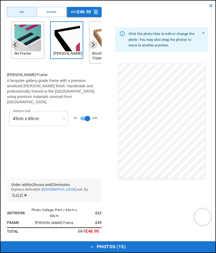
scroll to position [0, 0]
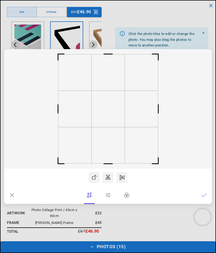
click at [10, 198] on icon at bounding box center [11, 195] width 5 height 5
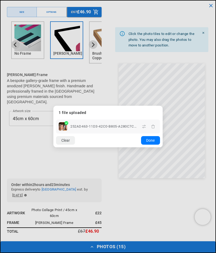
click at [154, 129] on icon "button" at bounding box center [153, 127] width 4 height 4
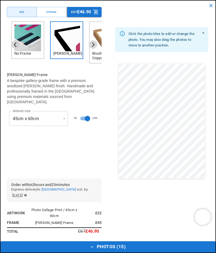
scroll to position [0, 372]
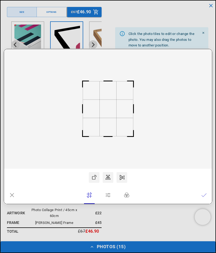
click at [110, 118] on rect at bounding box center [108, 109] width 17 height 18
click at [206, 198] on icon at bounding box center [204, 195] width 5 height 5
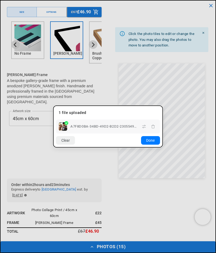
scroll to position [0, 0]
click at [163, 148] on dialog "Drop files here From device From link Camera Dropbox Google Drive Cancel Powere…" at bounding box center [108, 127] width 110 height 42
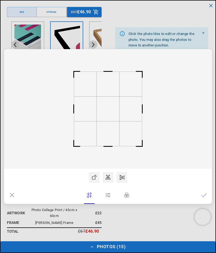
scroll to position [0, 186]
click at [8, 201] on lr-btn-ui at bounding box center [12, 195] width 11 height 11
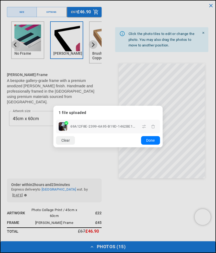
click at [154, 129] on icon "button" at bounding box center [153, 127] width 4 height 4
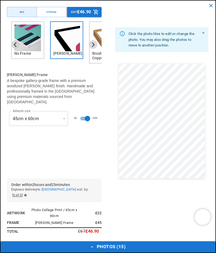
scroll to position [0, 372]
click at [123, 253] on button "Photos ( 15 )" at bounding box center [108, 247] width 215 height 11
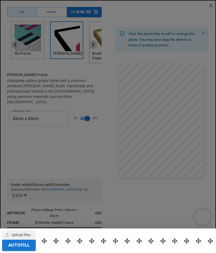
scroll to position [0, 0]
click at [22, 175] on div at bounding box center [108, 126] width 216 height 253
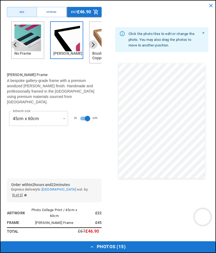
scroll to position [0, 186]
click at [92, 250] on icon "button" at bounding box center [92, 247] width 5 height 5
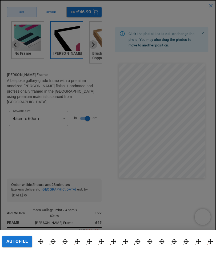
scroll to position [0, 372]
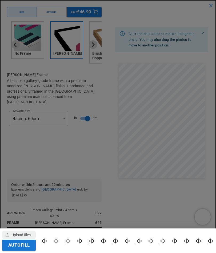
click at [90, 250] on div at bounding box center [127, 241] width 173 height 19
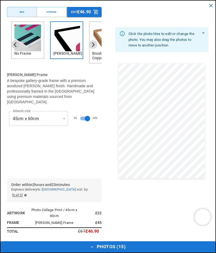
click at [91, 250] on icon "button" at bounding box center [92, 247] width 5 height 5
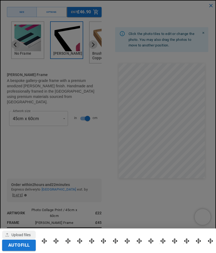
scroll to position [0, 186]
click at [202, 58] on div at bounding box center [108, 126] width 216 height 253
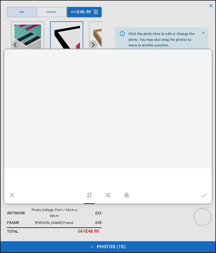
scroll to position [0, 372]
click at [14, 198] on icon at bounding box center [11, 195] width 5 height 5
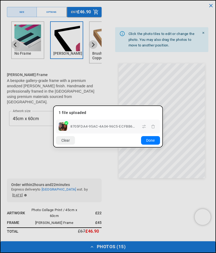
click at [154, 129] on icon "button" at bounding box center [153, 127] width 4 height 4
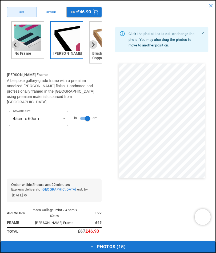
scroll to position [0, 186]
click at [207, 7] on button "close" at bounding box center [211, 6] width 10 height 10
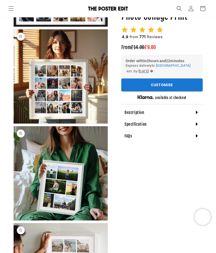
click at [16, 11] on span "Menu" at bounding box center [11, 9] width 12 height 12
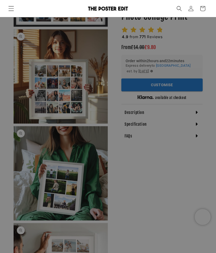
scroll to position [0, 372]
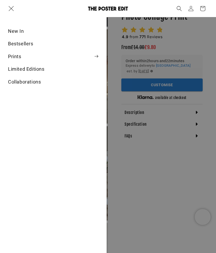
click at [14, 10] on span "Menu" at bounding box center [11, 9] width 12 height 12
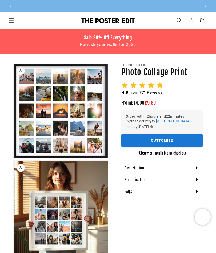
scroll to position [0, 186]
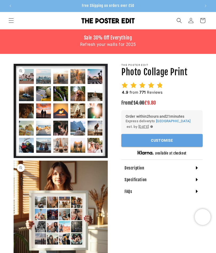
click at [161, 141] on button "Customise" at bounding box center [163, 140] width 82 height 13
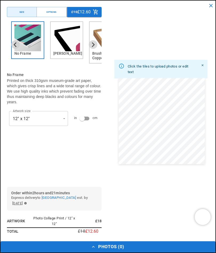
scroll to position [0, 372]
click at [66, 36] on img "2 of 6" at bounding box center [66, 38] width 27 height 27
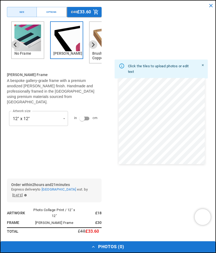
scroll to position [0, 0]
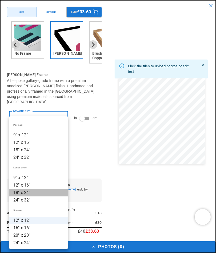
click at [19, 189] on li "18" x 24"" at bounding box center [38, 192] width 59 height 7
type input "*********"
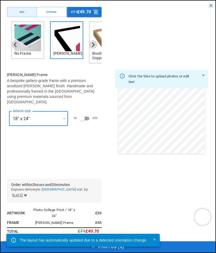
scroll to position [0, 186]
click at [53, 7] on button "Options" at bounding box center [52, 12] width 30 height 10
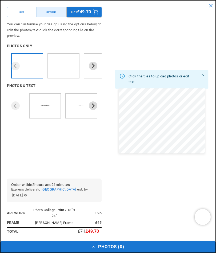
scroll to position [0, 372]
click at [95, 65] on icon "Next slide" at bounding box center [93, 65] width 5 height 5
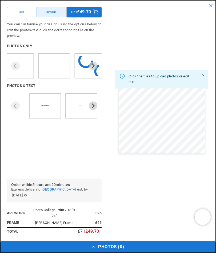
click at [95, 64] on icon "Next slide" at bounding box center [93, 65] width 5 height 5
click at [93, 67] on icon "Next slide" at bounding box center [93, 65] width 5 height 5
click at [95, 67] on icon "Next slide" at bounding box center [93, 65] width 5 height 5
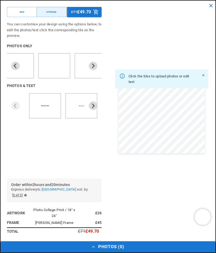
click at [94, 67] on icon "Next slide" at bounding box center [93, 65] width 5 height 5
click at [94, 66] on icon "Next slide" at bounding box center [93, 66] width 3 height 5
click at [95, 65] on icon "Next slide" at bounding box center [93, 65] width 5 height 5
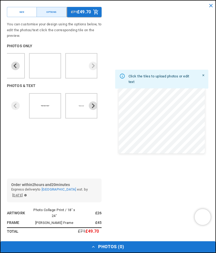
click at [95, 67] on icon "Next slide" at bounding box center [93, 65] width 5 height 5
click at [18, 63] on icon "Previous slide" at bounding box center [15, 65] width 5 height 5
click at [19, 64] on button "Previous slide" at bounding box center [15, 66] width 9 height 9
click at [19, 63] on img "6 of 9" at bounding box center [22, 66] width 6 height 6
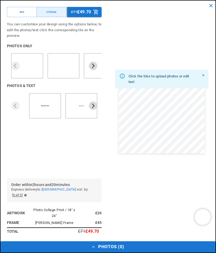
click at [17, 64] on icon "Previous slide" at bounding box center [15, 65] width 5 height 5
click at [93, 67] on icon "Next slide" at bounding box center [93, 66] width 3 height 5
click at [95, 65] on icon "Next slide" at bounding box center [93, 65] width 5 height 5
click at [95, 66] on icon "Next slide" at bounding box center [93, 65] width 5 height 5
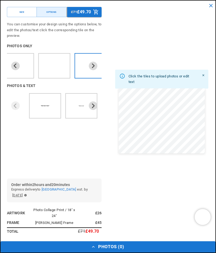
scroll to position [0, 0]
click at [94, 67] on icon "Next slide" at bounding box center [93, 65] width 5 height 5
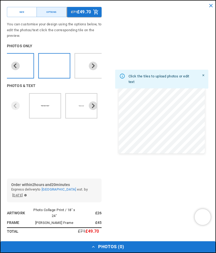
click at [95, 65] on icon "Next slide" at bounding box center [93, 65] width 5 height 5
click at [94, 65] on icon "Next slide" at bounding box center [93, 66] width 3 height 5
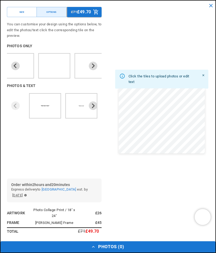
click at [94, 64] on icon "Next slide" at bounding box center [93, 66] width 3 height 5
click at [22, 16] on button "Size" at bounding box center [22, 12] width 30 height 10
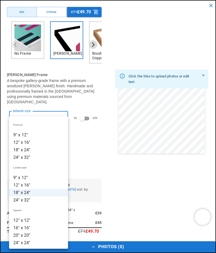
scroll to position [0, 372]
click at [83, 114] on div at bounding box center [108, 126] width 216 height 253
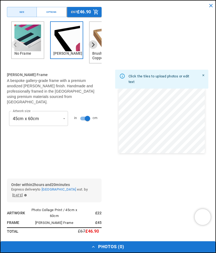
scroll to position [0, 0]
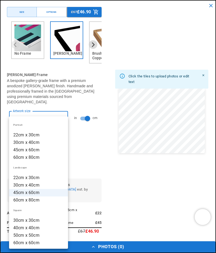
click at [22, 150] on li "45cm x 60cm" at bounding box center [38, 149] width 59 height 7
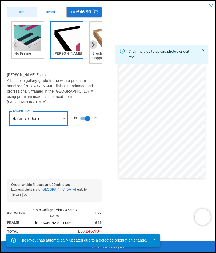
scroll to position [0, 372]
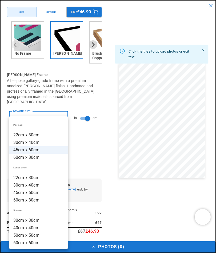
scroll to position [0, 0]
click at [33, 145] on li "30cm x 40cm" at bounding box center [38, 142] width 59 height 7
type input "**********"
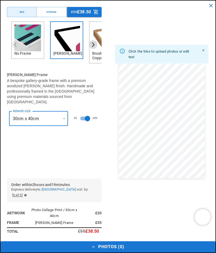
click at [52, 14] on button "Options" at bounding box center [52, 12] width 30 height 10
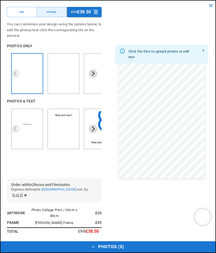
scroll to position [0, 186]
click at [92, 75] on icon "Next slide" at bounding box center [93, 73] width 5 height 5
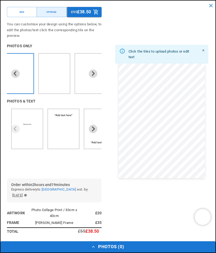
click at [93, 77] on button "Next slide" at bounding box center [93, 73] width 9 height 9
click at [93, 73] on icon "Next slide" at bounding box center [93, 73] width 5 height 5
click at [92, 74] on icon "Next slide" at bounding box center [93, 73] width 5 height 5
click at [94, 73] on icon "Next slide" at bounding box center [93, 73] width 5 height 5
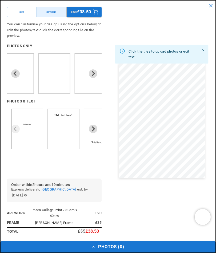
click at [94, 74] on icon "Next slide" at bounding box center [93, 73] width 3 height 5
click at [55, 74] on img "7 of 9" at bounding box center [58, 74] width 6 height 6
click at [97, 251] on button "Photos ( 0 )" at bounding box center [108, 247] width 215 height 11
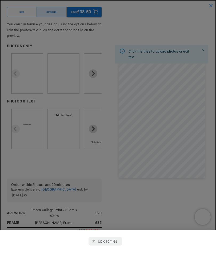
scroll to position [0, 372]
click at [99, 241] on div "button" at bounding box center [106, 241] width 34 height 9
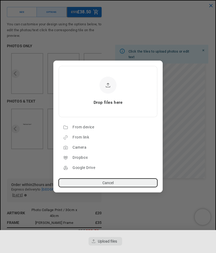
click at [84, 128] on div "From device" at bounding box center [114, 127] width 82 height 9
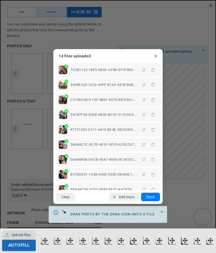
scroll to position [0, 186]
click at [151, 196] on button "Done" at bounding box center [150, 197] width 19 height 9
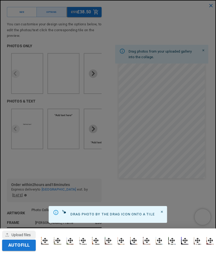
click at [21, 246] on button "Autofill" at bounding box center [19, 245] width 34 height 11
click at [188, 161] on div at bounding box center [108, 126] width 216 height 253
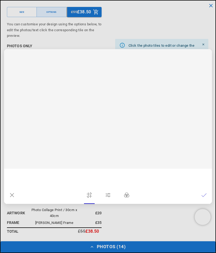
scroll to position [0, 186]
click at [114, 112] on rect at bounding box center [108, 109] width 17 height 18
click at [205, 195] on icon at bounding box center [204, 195] width 5 height 5
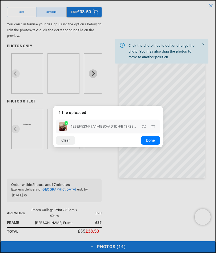
scroll to position [0, 372]
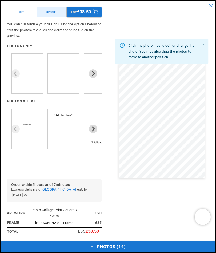
click at [108, 128] on dialog "Drop files here From device From link Camera Dropbox Google Drive Cancel Powere…" at bounding box center [108, 132] width 0 height 9
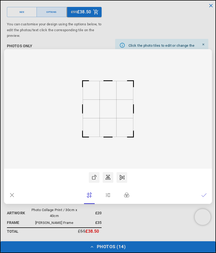
click at [113, 114] on rect at bounding box center [108, 109] width 17 height 18
click at [202, 195] on icon at bounding box center [204, 195] width 5 height 5
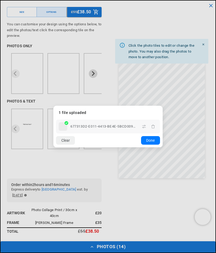
click at [149, 142] on button "Done" at bounding box center [150, 140] width 19 height 9
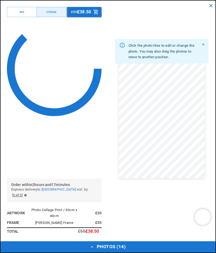
scroll to position [0, 186]
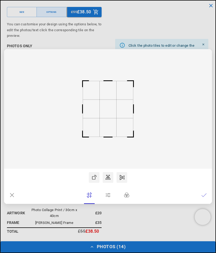
click at [204, 195] on icon at bounding box center [204, 195] width 5 height 5
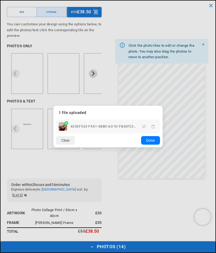
click at [151, 143] on button "Done" at bounding box center [150, 140] width 19 height 9
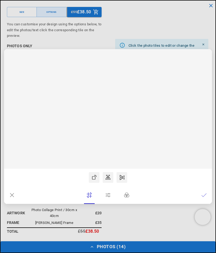
scroll to position [0, 0]
click at [132, 122] on rect at bounding box center [108, 109] width 208 height 120
click at [204, 197] on icon at bounding box center [204, 195] width 5 height 5
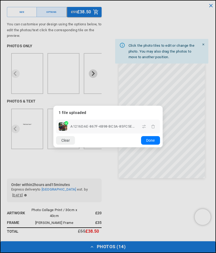
scroll to position [0, 186]
click at [151, 144] on button "Done" at bounding box center [150, 140] width 19 height 9
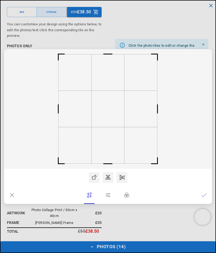
click at [204, 197] on icon at bounding box center [204, 195] width 5 height 3
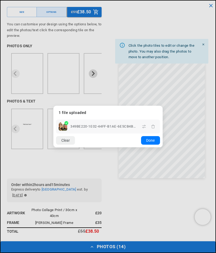
click at [152, 138] on button "Done" at bounding box center [150, 140] width 19 height 9
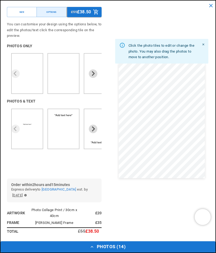
click at [89, 11] on p "£38.50" at bounding box center [84, 12] width 14 height 4
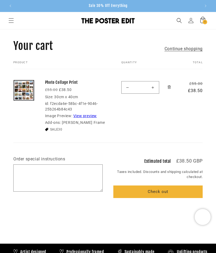
click at [84, 117] on link "View preview" at bounding box center [85, 116] width 24 height 4
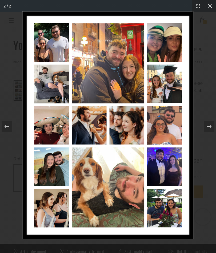
scroll to position [0, 186]
click at [209, 9] on div at bounding box center [210, 6] width 12 height 12
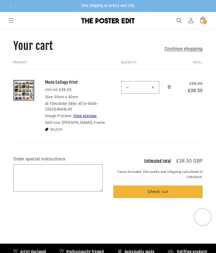
click at [168, 191] on button "Check out" at bounding box center [159, 192] width 90 height 13
